Goal: Transaction & Acquisition: Book appointment/travel/reservation

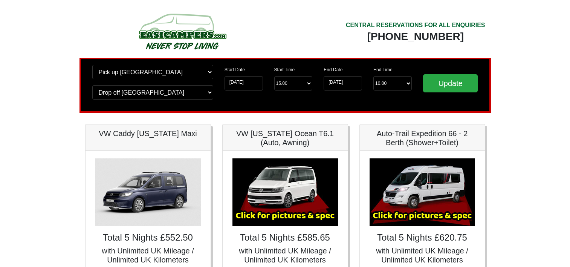
scroll to position [113, 0]
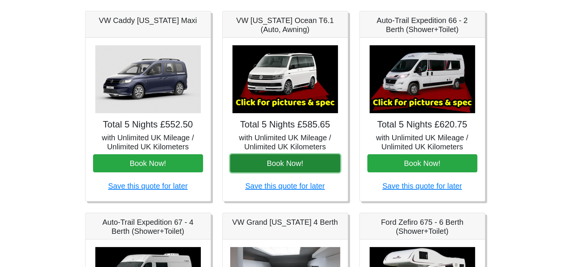
click at [305, 165] on button "Book Now!" at bounding box center [285, 163] width 110 height 18
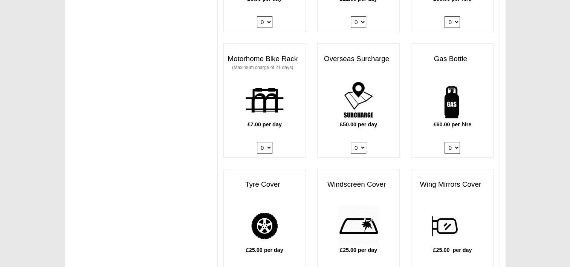
scroll to position [527, 0]
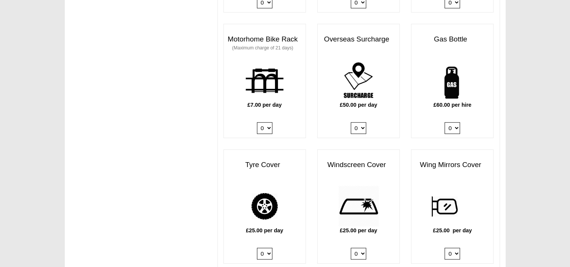
click at [448, 122] on select "0 1" at bounding box center [452, 128] width 15 height 12
select select "Gas Bottle x QTY 1 @ 60.00 GBP per hire."
click at [445, 122] on select "0 1" at bounding box center [452, 128] width 15 height 12
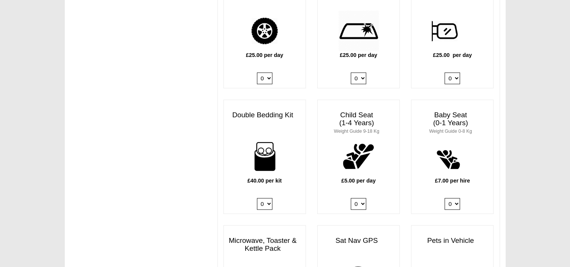
scroll to position [716, 0]
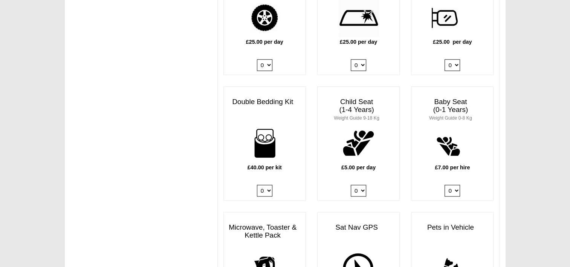
click at [264, 185] on select "0 1 2 3 4" at bounding box center [264, 191] width 15 height 12
select select "Double Bedding Kit x QTY 1 @ 40.00 GBP per kit."
click at [257, 185] on select "0 1 2 3 4" at bounding box center [264, 191] width 15 height 12
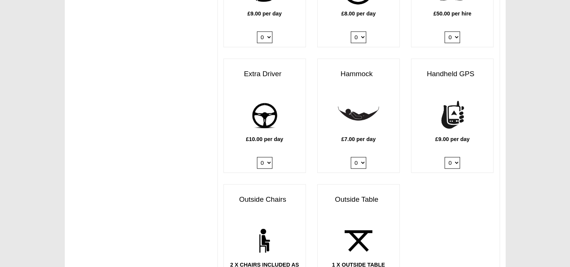
scroll to position [1017, 0]
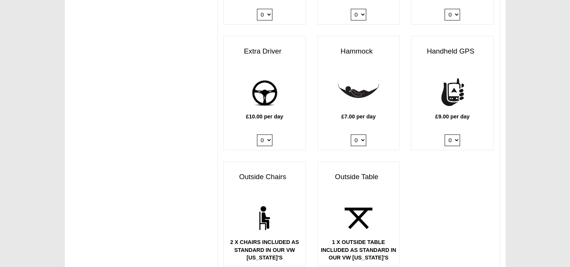
drag, startPoint x: 270, startPoint y: 134, endPoint x: 269, endPoint y: 138, distance: 3.8
click at [270, 134] on select "0 1" at bounding box center [264, 140] width 15 height 12
select select "Extra Driver x QTY 1 @ 10.00 GBP per day."
click at [257, 134] on select "0 1" at bounding box center [264, 140] width 15 height 12
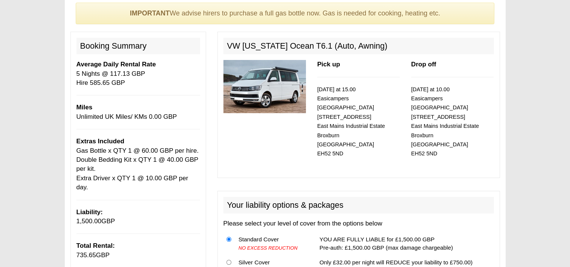
scroll to position [75, 0]
